Goal: Transaction & Acquisition: Download file/media

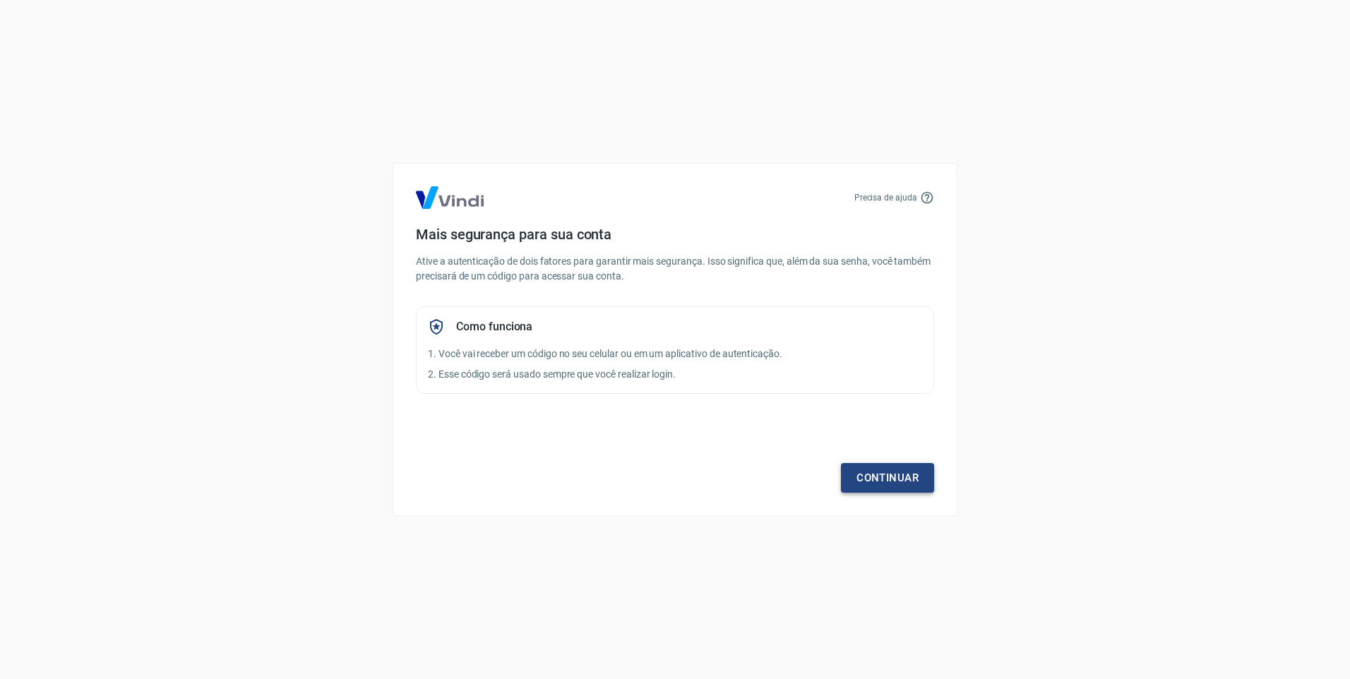
click at [881, 480] on link "Continuar" at bounding box center [887, 478] width 93 height 30
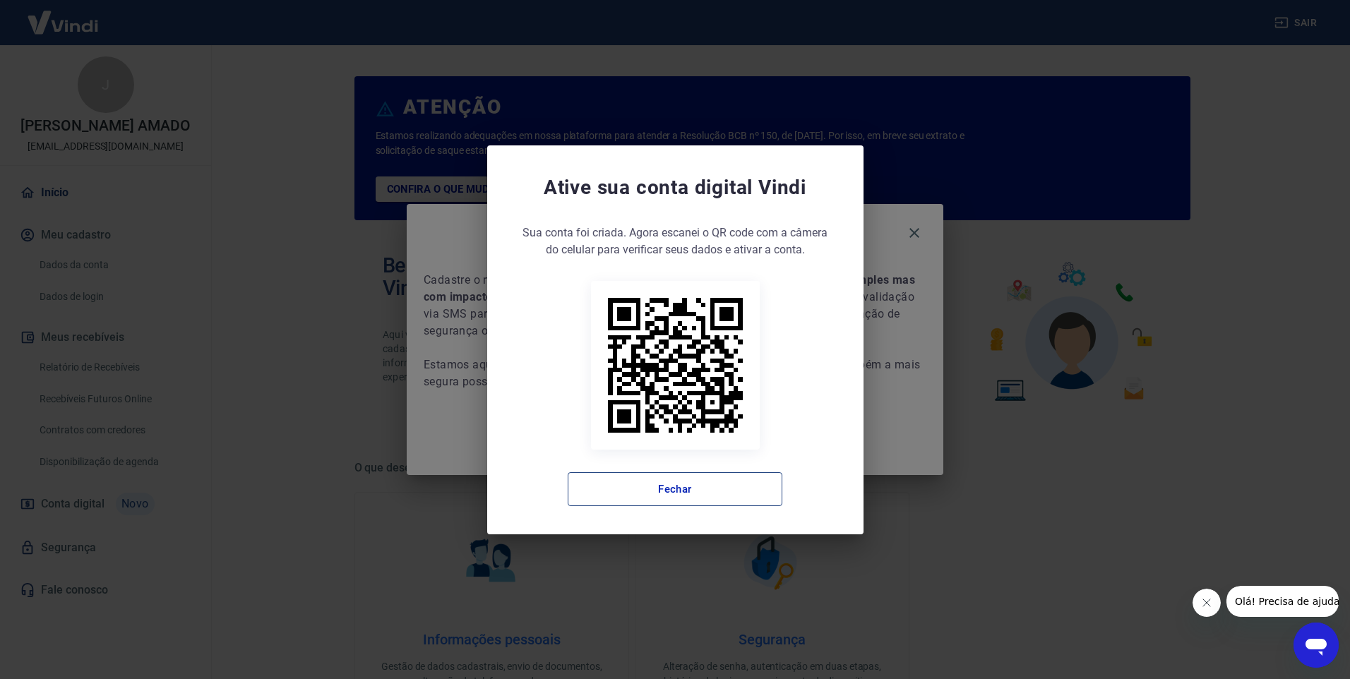
click at [658, 488] on button "Fechar" at bounding box center [675, 490] width 215 height 34
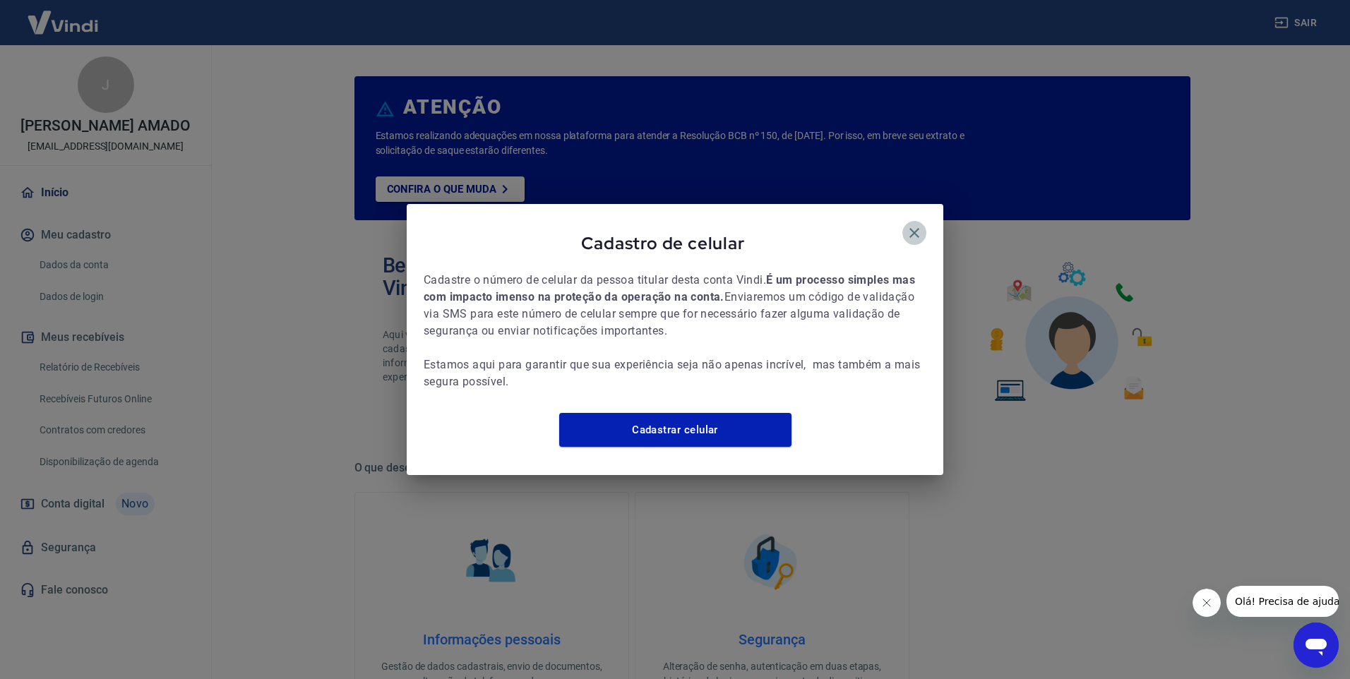
click at [912, 225] on icon "button" at bounding box center [914, 233] width 17 height 17
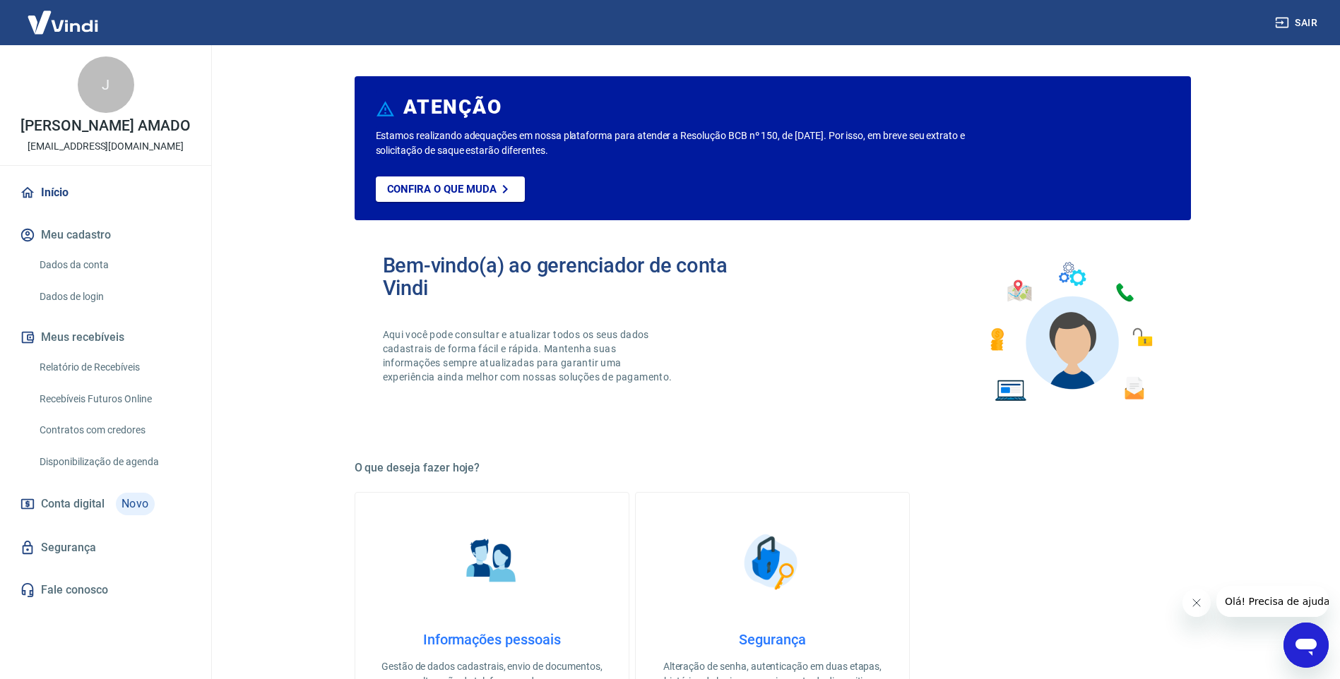
click at [93, 365] on link "Relatório de Recebíveis" at bounding box center [114, 367] width 160 height 29
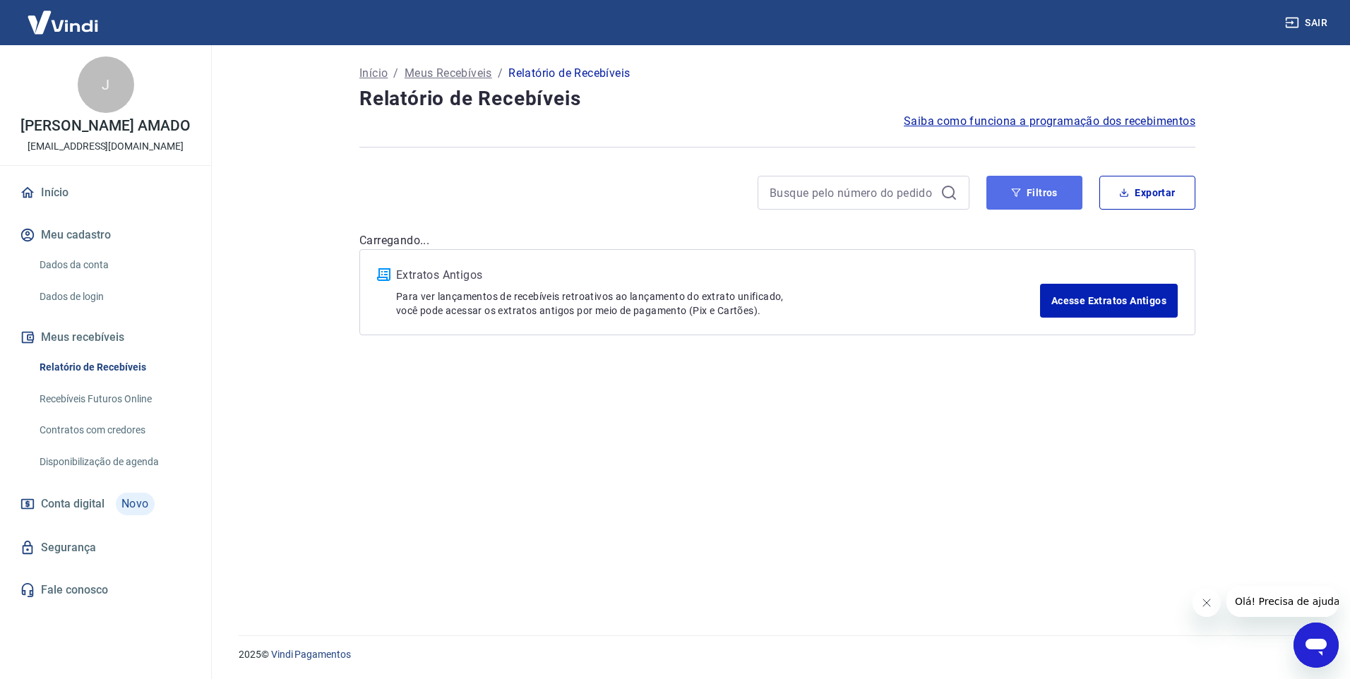
click at [1020, 193] on icon "button" at bounding box center [1016, 193] width 10 height 10
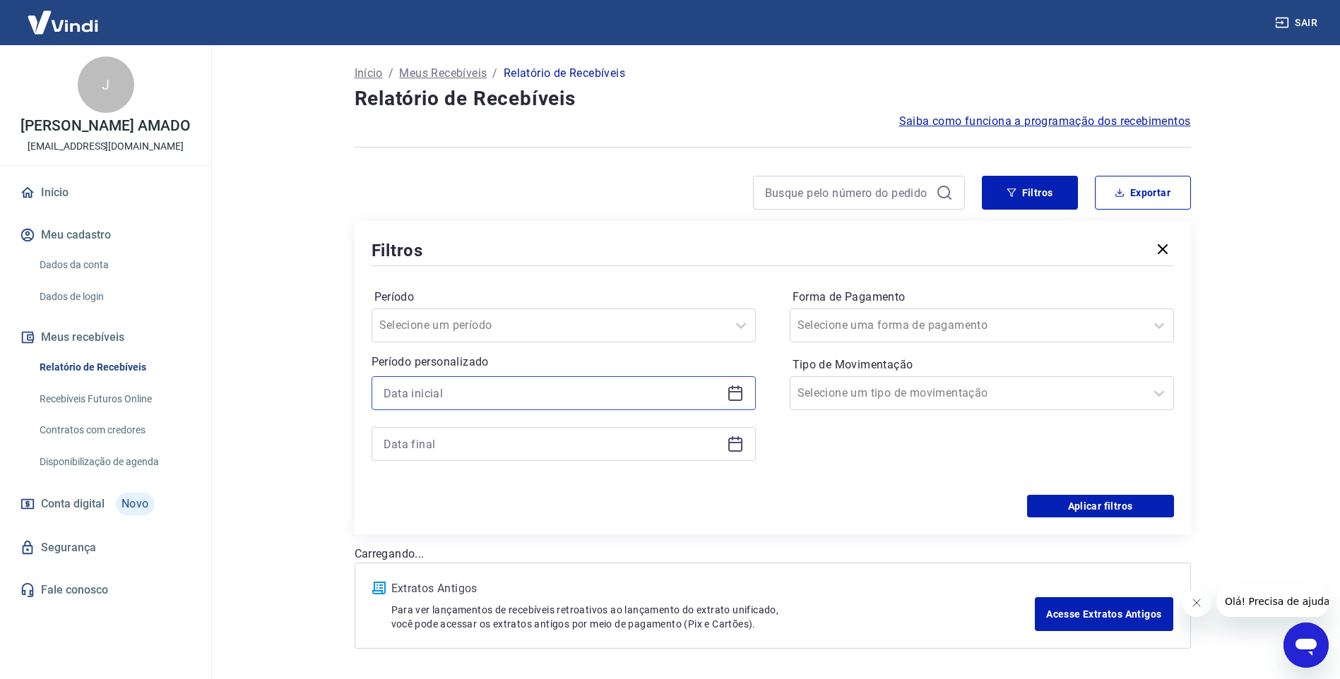
click at [534, 389] on input at bounding box center [553, 393] width 338 height 21
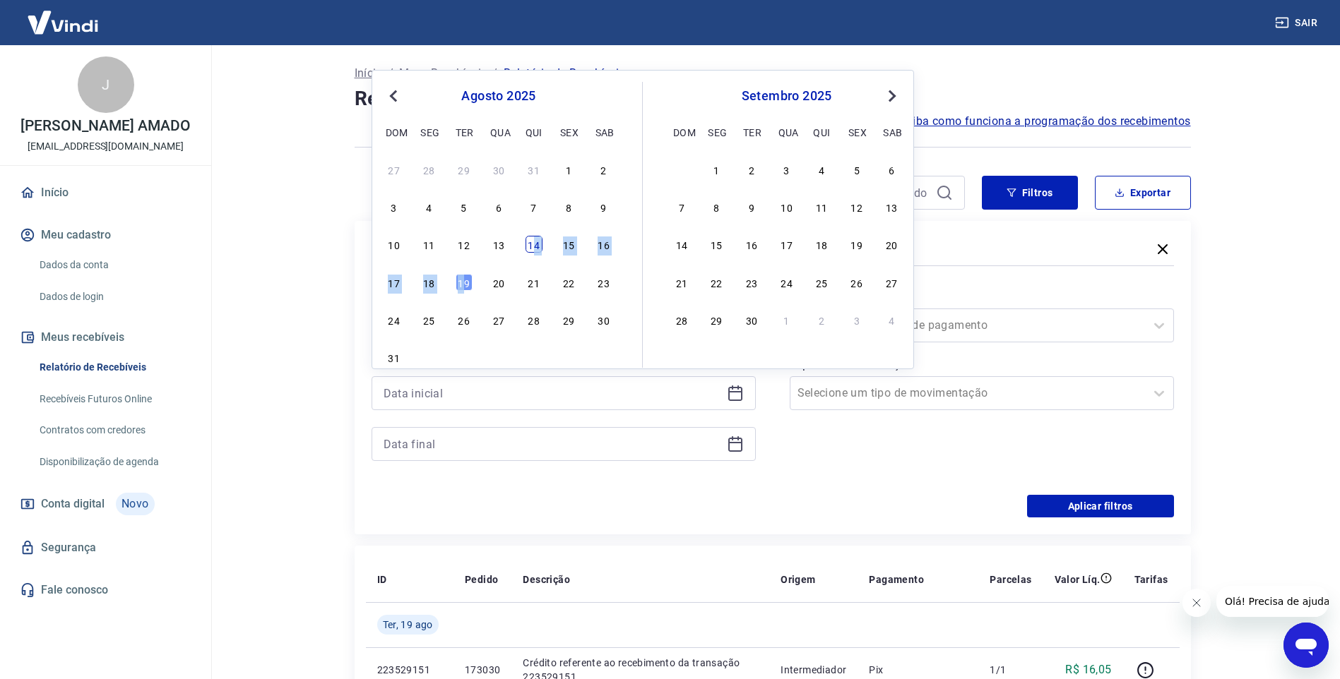
drag, startPoint x: 464, startPoint y: 285, endPoint x: 533, endPoint y: 250, distance: 77.4
click at [533, 250] on div "27 28 29 30 31 1 2 3 4 5 6 7 8 9 10 11 12 13 14 15 16 17 18 19 20 21 22 23 24 2…" at bounding box center [499, 263] width 230 height 209
click at [533, 248] on div "14" at bounding box center [534, 244] width 17 height 17
type input "[DATE]"
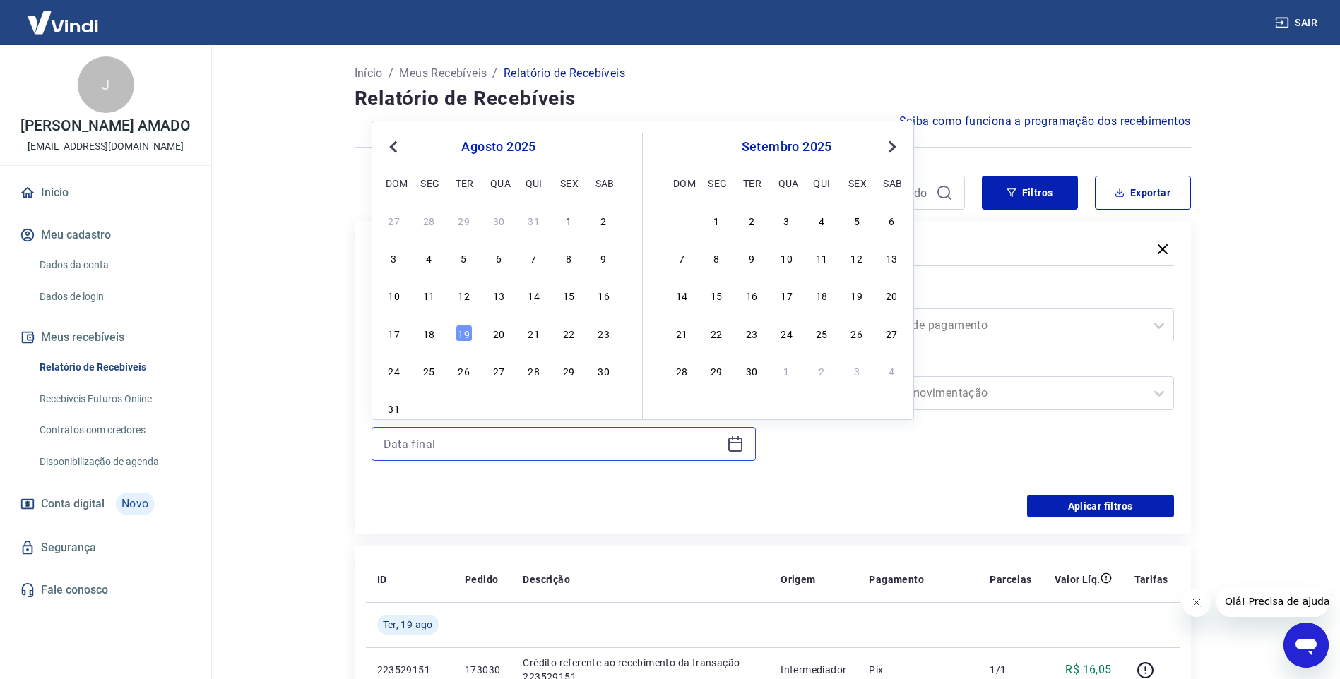
click at [565, 444] on input at bounding box center [553, 444] width 338 height 21
click at [456, 335] on div "19" at bounding box center [464, 333] width 17 height 17
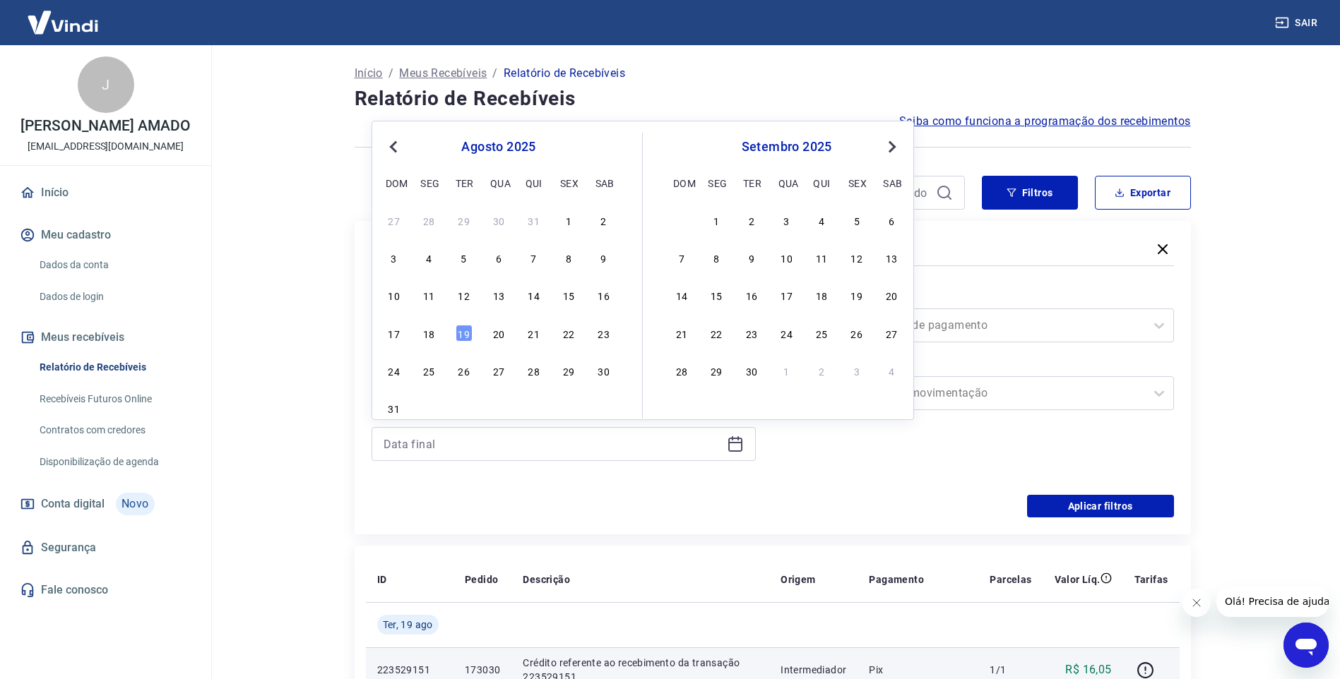
type input "[DATE]"
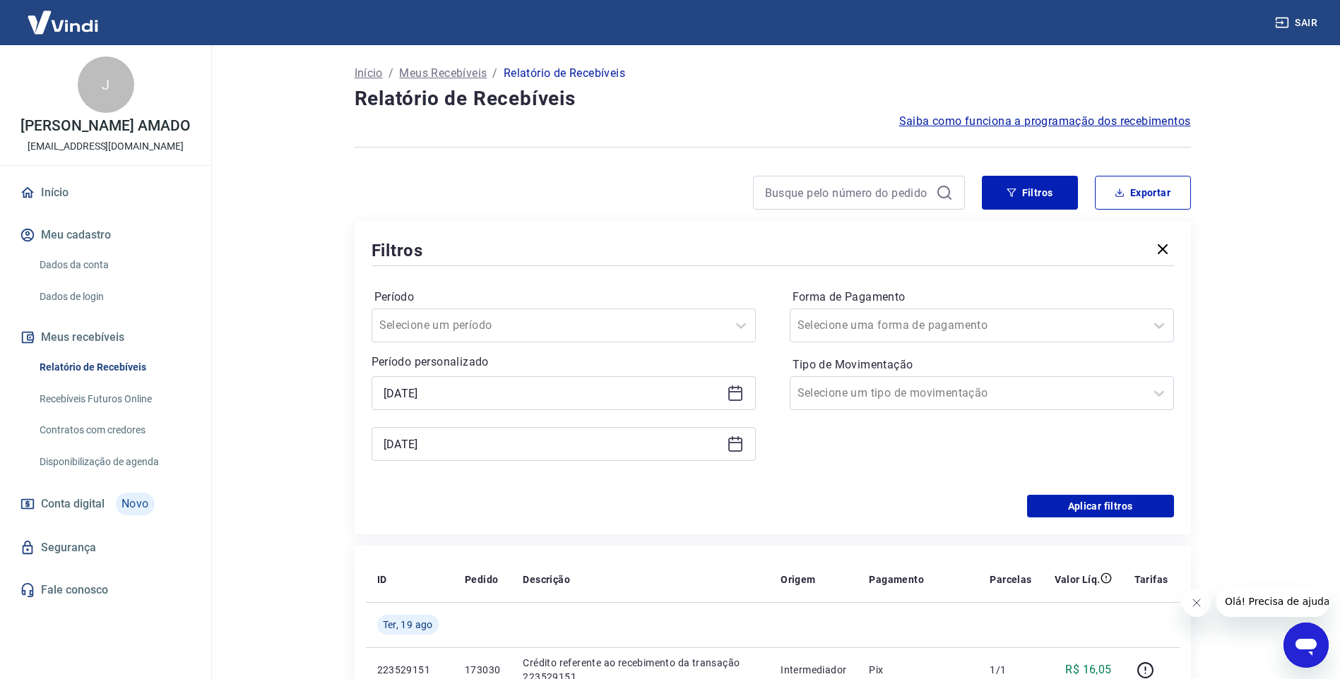
scroll to position [71, 0]
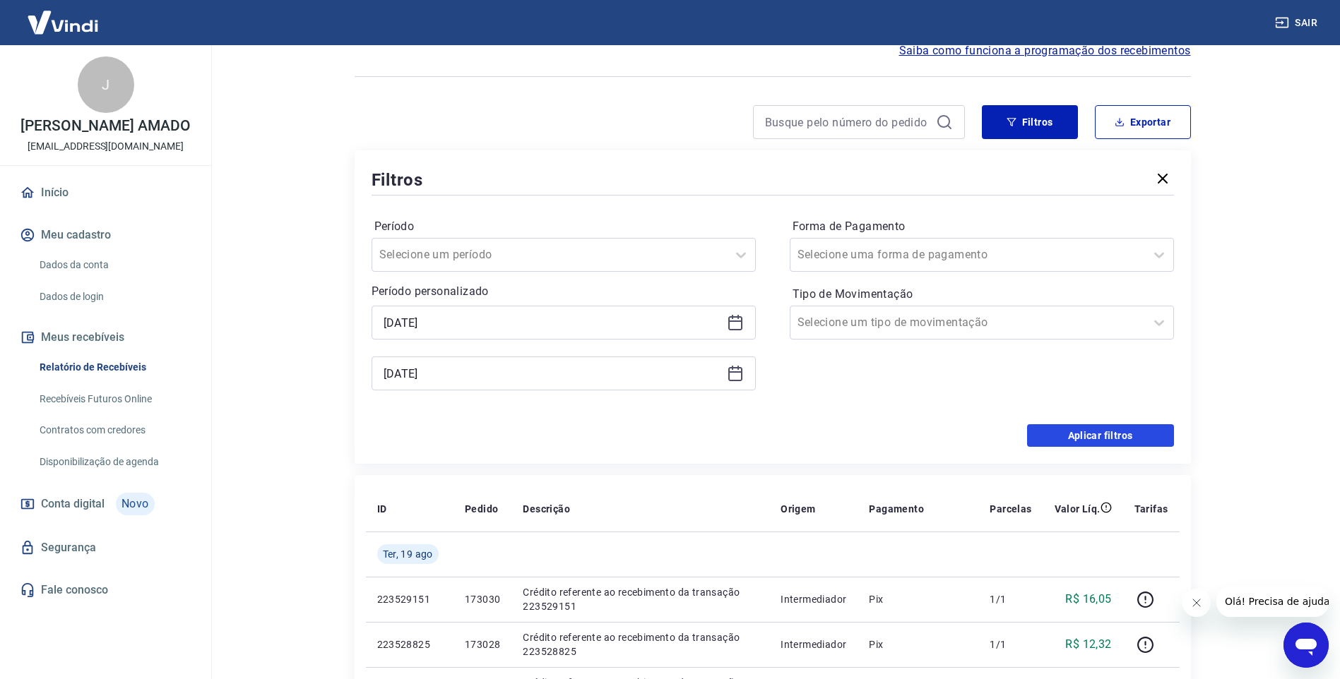
drag, startPoint x: 1122, startPoint y: 437, endPoint x: 691, endPoint y: 511, distance: 436.5
click at [1121, 437] on button "Aplicar filtros" at bounding box center [1100, 436] width 147 height 23
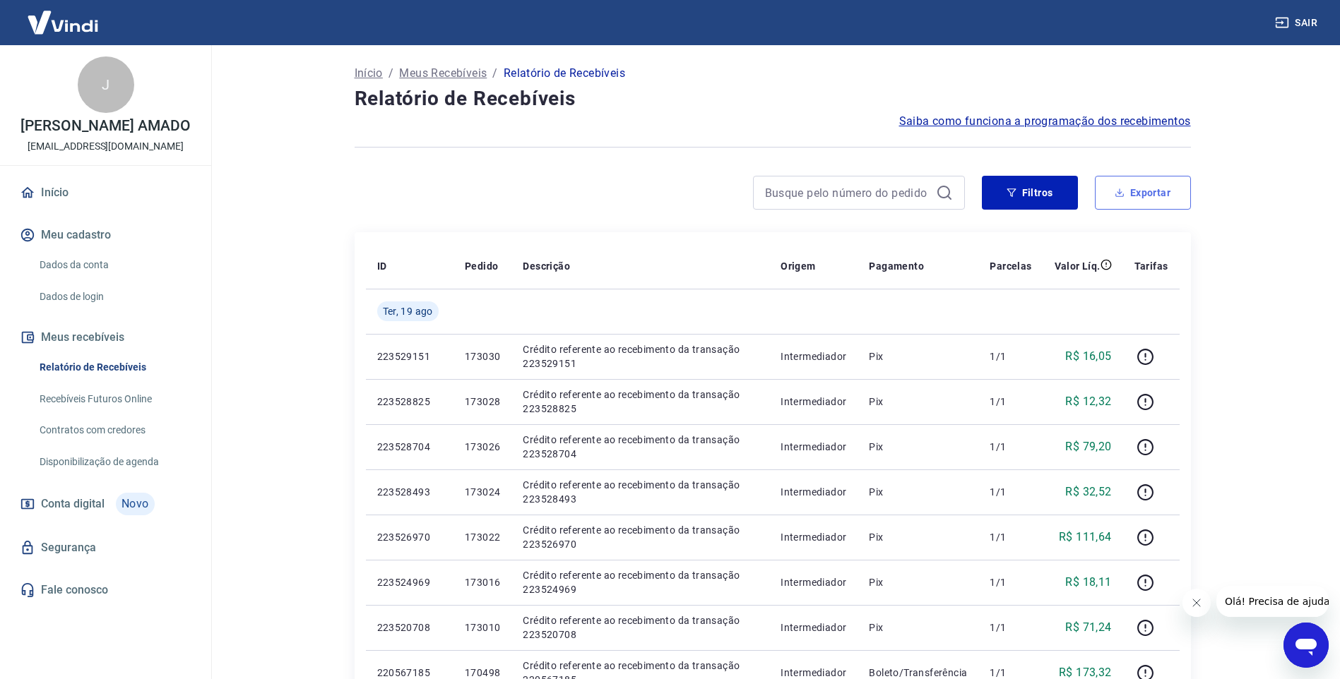
click at [1147, 194] on button "Exportar" at bounding box center [1143, 193] width 96 height 34
type input "[DATE]"
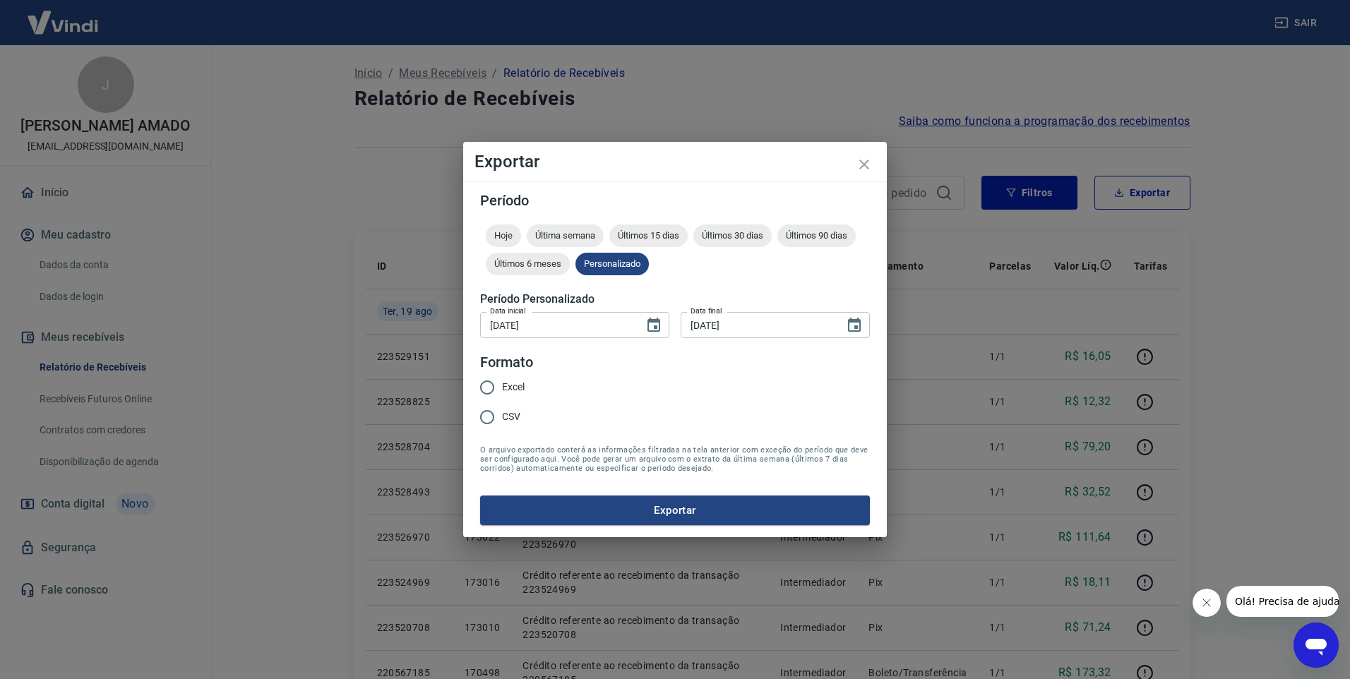
click at [494, 387] on input "Excel" at bounding box center [488, 388] width 30 height 30
radio input "true"
click at [692, 506] on button "Exportar" at bounding box center [675, 511] width 390 height 30
